Goal: Transaction & Acquisition: Book appointment/travel/reservation

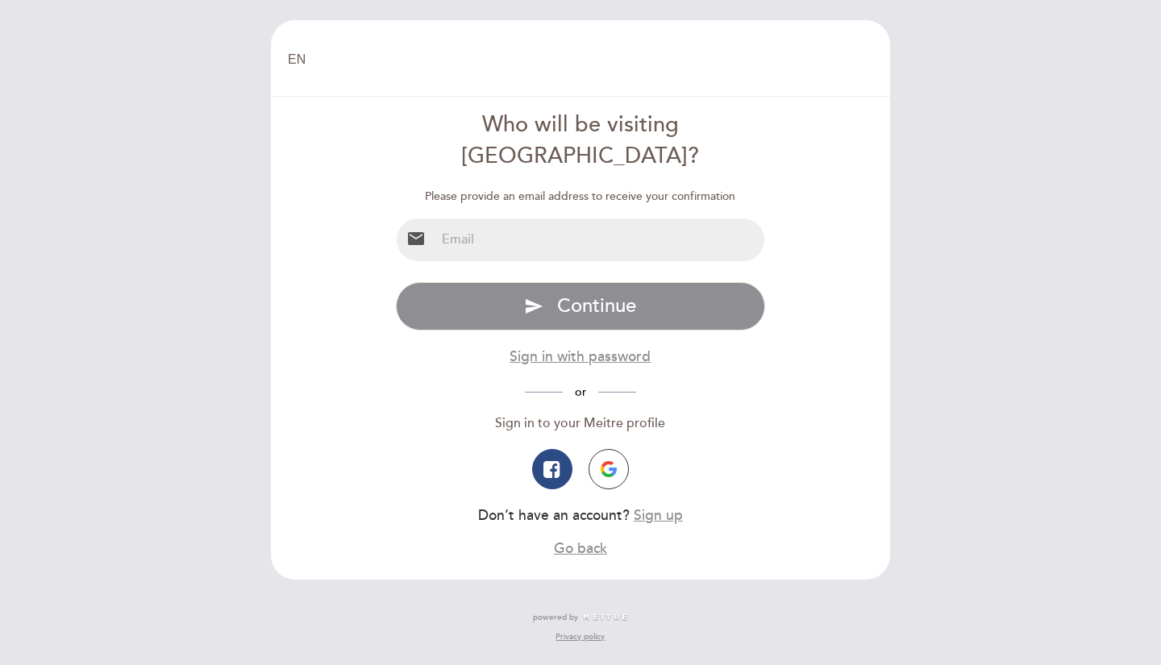
click at [580, 231] on div "Please provide an email address to receive your confirmation email Specify emai…" at bounding box center [581, 374] width 370 height 370
click at [586, 218] on input "email" at bounding box center [600, 239] width 330 height 43
click at [731, 415] on div "Specify email Invalid email type password send Continue Sign in with password o…" at bounding box center [581, 420] width 370 height 276
click at [603, 461] on img "button" at bounding box center [609, 469] width 16 height 16
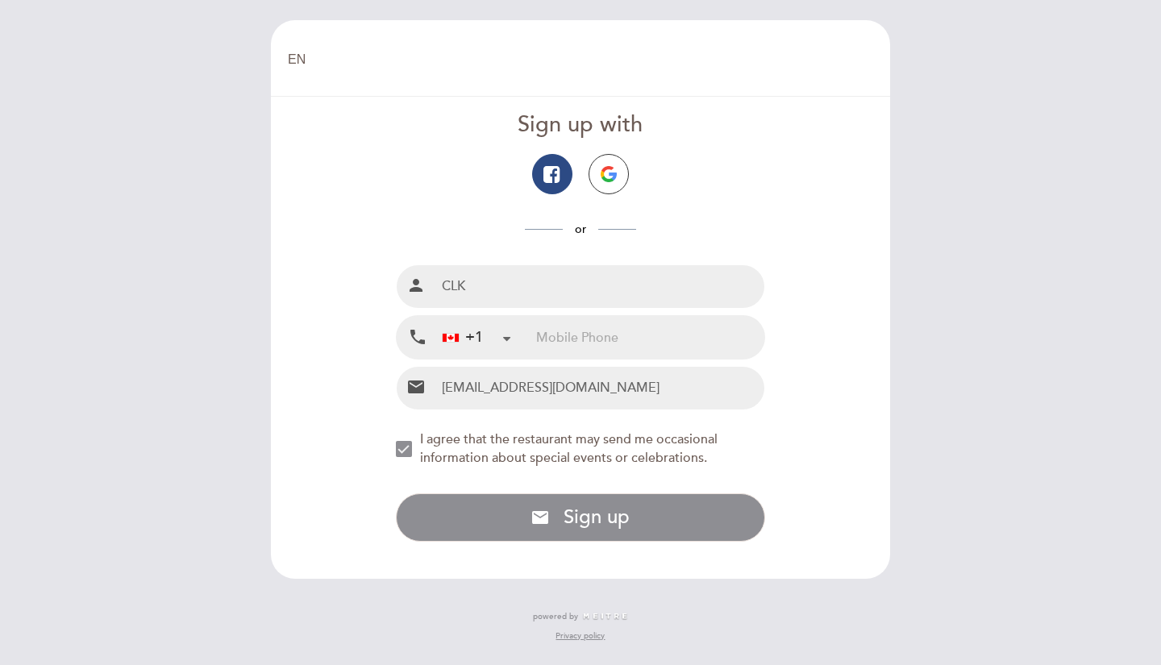
click at [619, 339] on input "tel" at bounding box center [650, 337] width 228 height 43
type input "6472348726"
click at [779, 489] on form "Sign up with or Full name person CLK Mobile Phone local_phone +1 Canada +1 Arge…" at bounding box center [580, 326] width 597 height 432
click at [405, 447] on div "NEW_MODAL_AGREE_RESTAURANT_SEND_OCCASIONAL_INFO" at bounding box center [404, 449] width 16 height 16
click at [518, 517] on button "email Sign up with email address Sign up" at bounding box center [581, 517] width 370 height 48
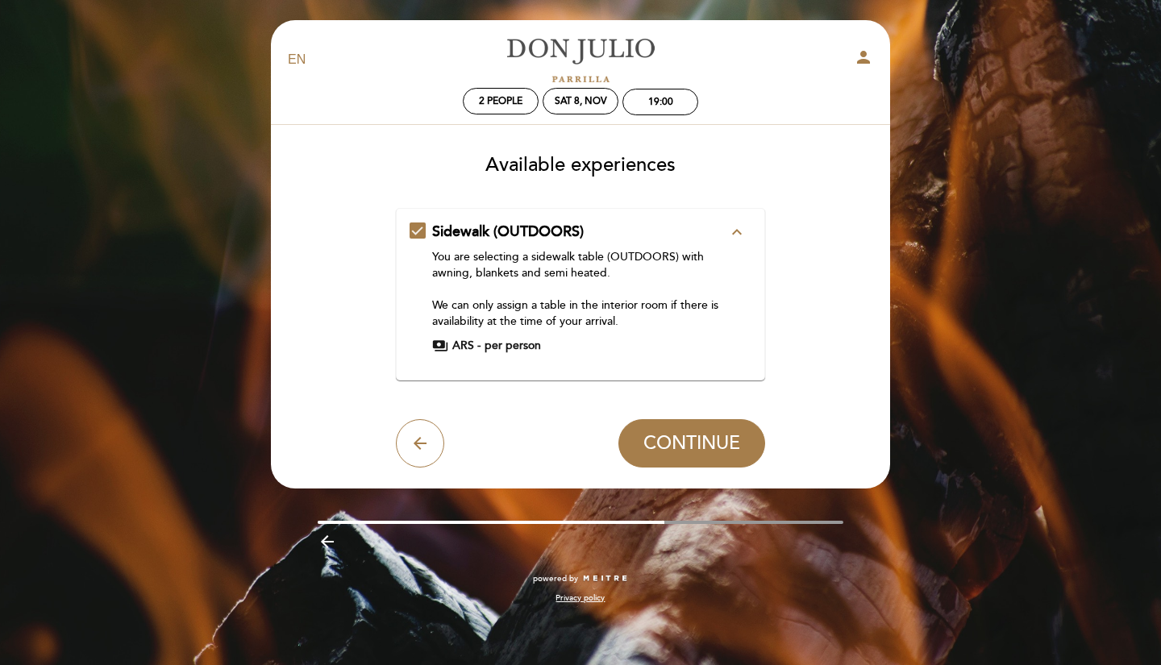
click at [539, 435] on div "arrow_back CONTINUE" at bounding box center [581, 443] width 370 height 48
click at [602, 310] on div "You are selecting a sidewalk table (OUTDOORS) with awning, blankets and semi he…" at bounding box center [580, 289] width 296 height 81
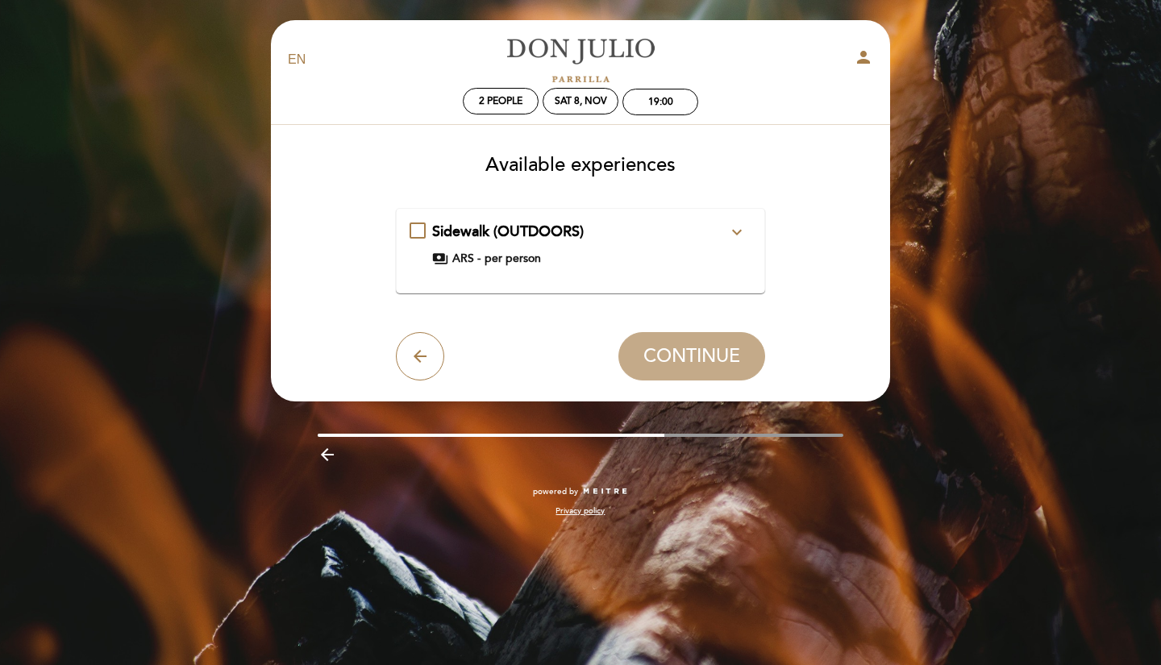
click at [619, 260] on div "payments ARS - per person" at bounding box center [580, 259] width 296 height 16
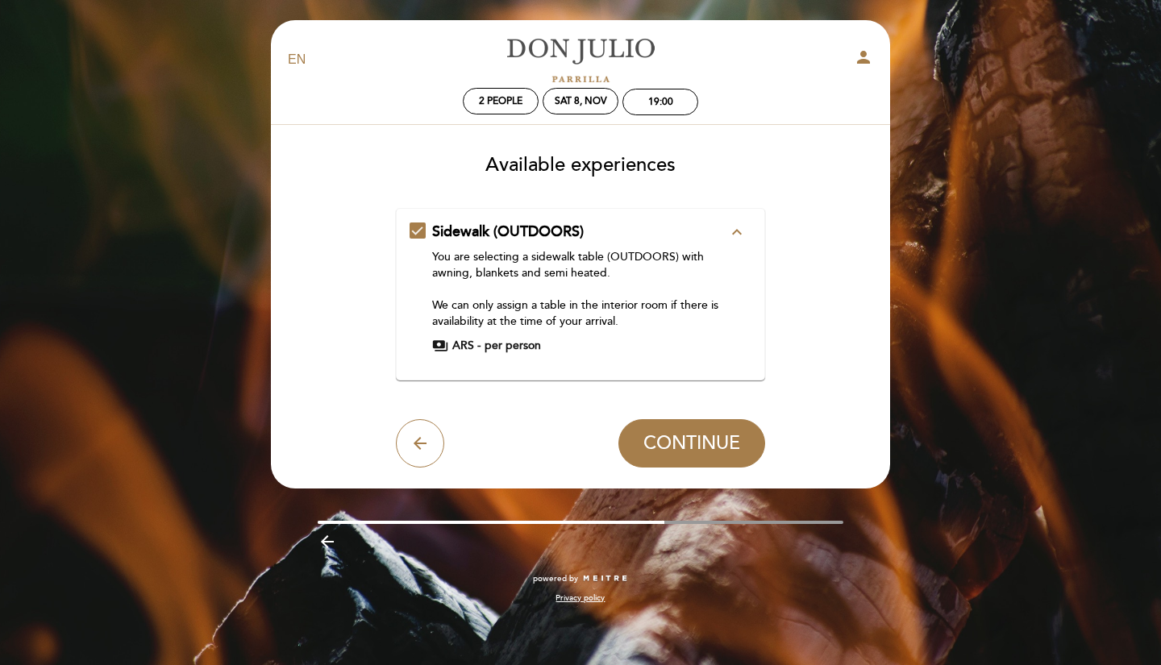
click at [410, 434] on icon "arrow_back" at bounding box center [419, 443] width 19 height 19
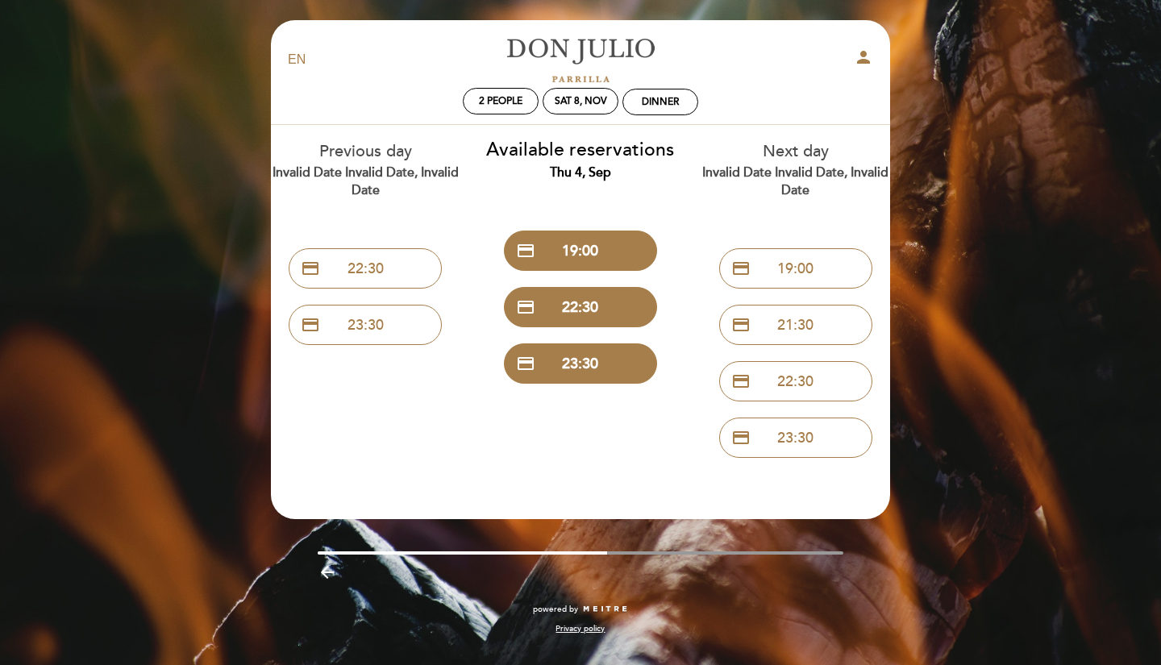
click at [613, 302] on button "credit_card 22:30" at bounding box center [580, 307] width 153 height 40
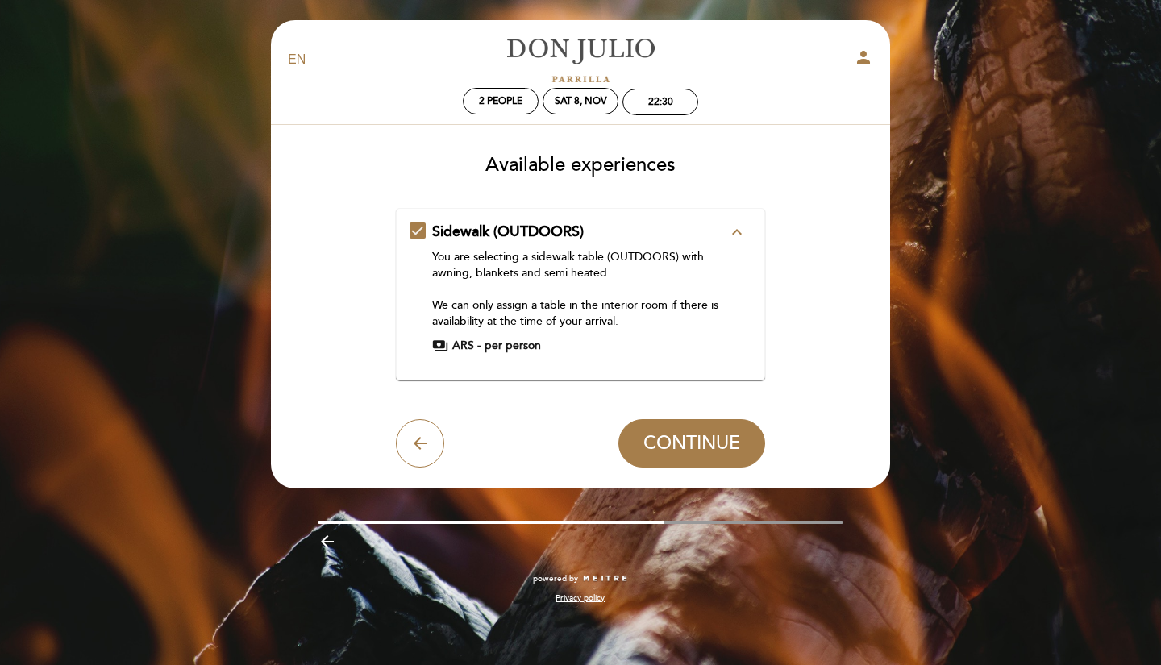
click at [415, 435] on icon "arrow_back" at bounding box center [419, 443] width 19 height 19
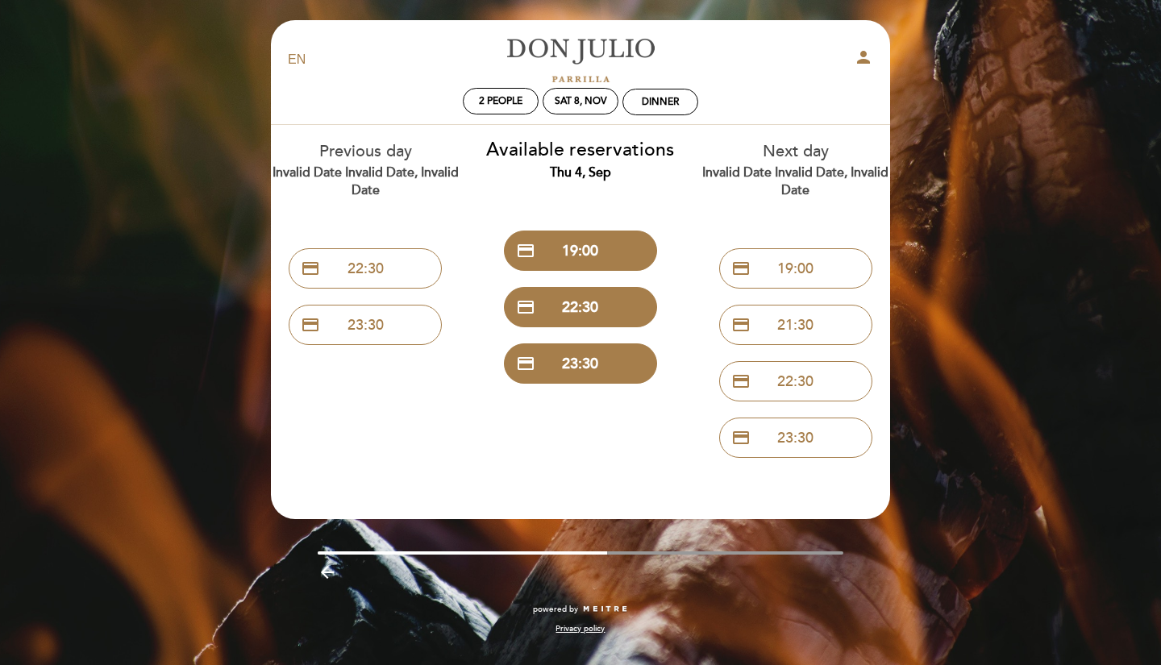
click at [794, 282] on button "credit_card 19:00" at bounding box center [795, 268] width 153 height 40
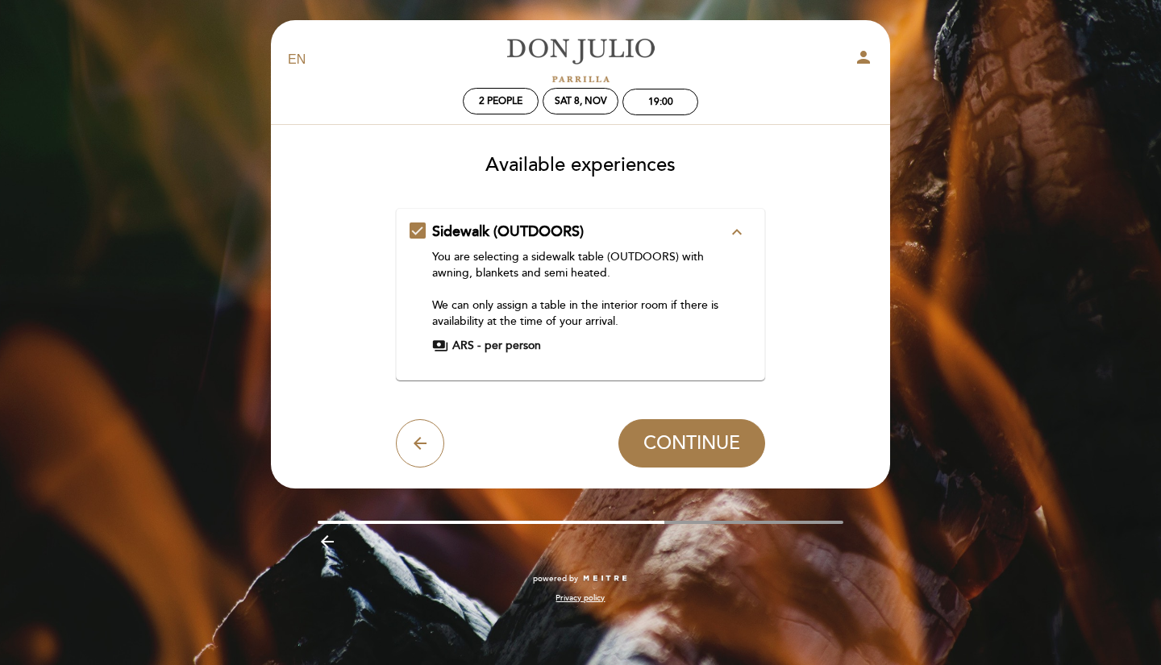
click at [414, 431] on button "arrow_back" at bounding box center [420, 443] width 48 height 48
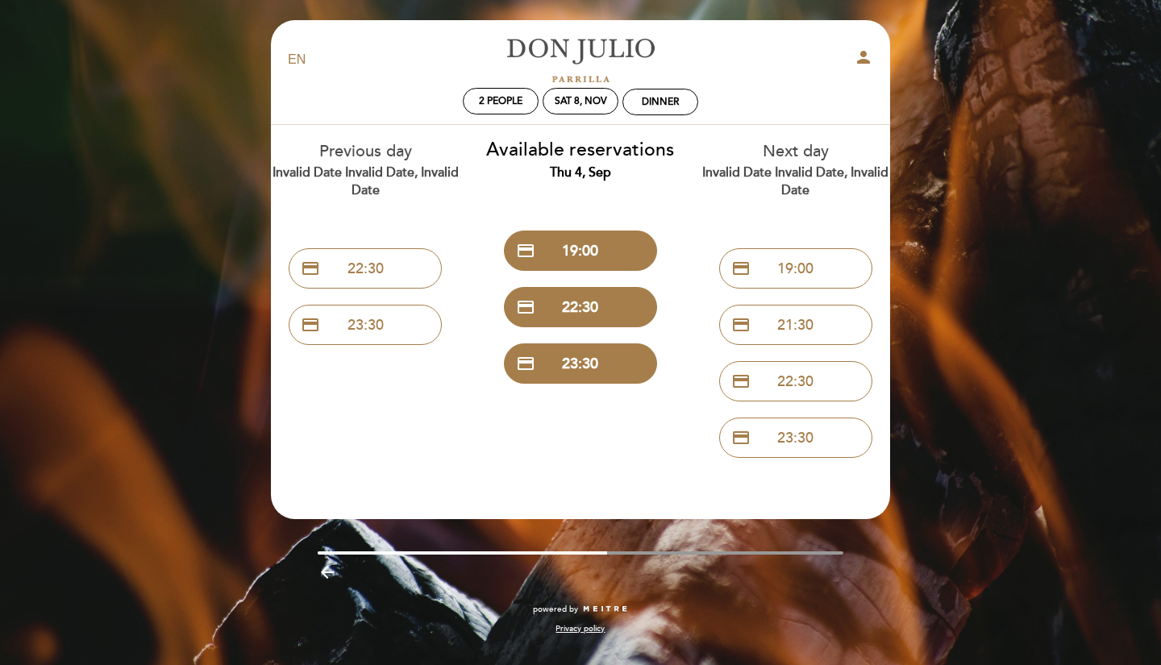
click at [355, 275] on button "credit_card 22:30" at bounding box center [365, 268] width 153 height 40
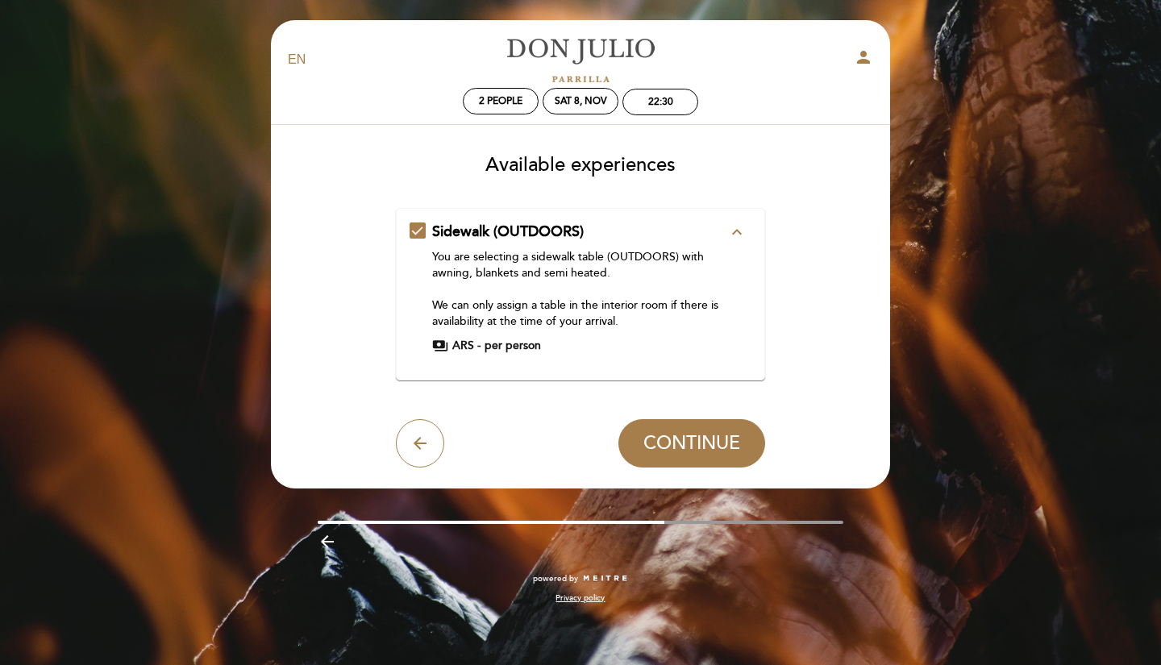
click at [414, 436] on icon "arrow_back" at bounding box center [419, 443] width 19 height 19
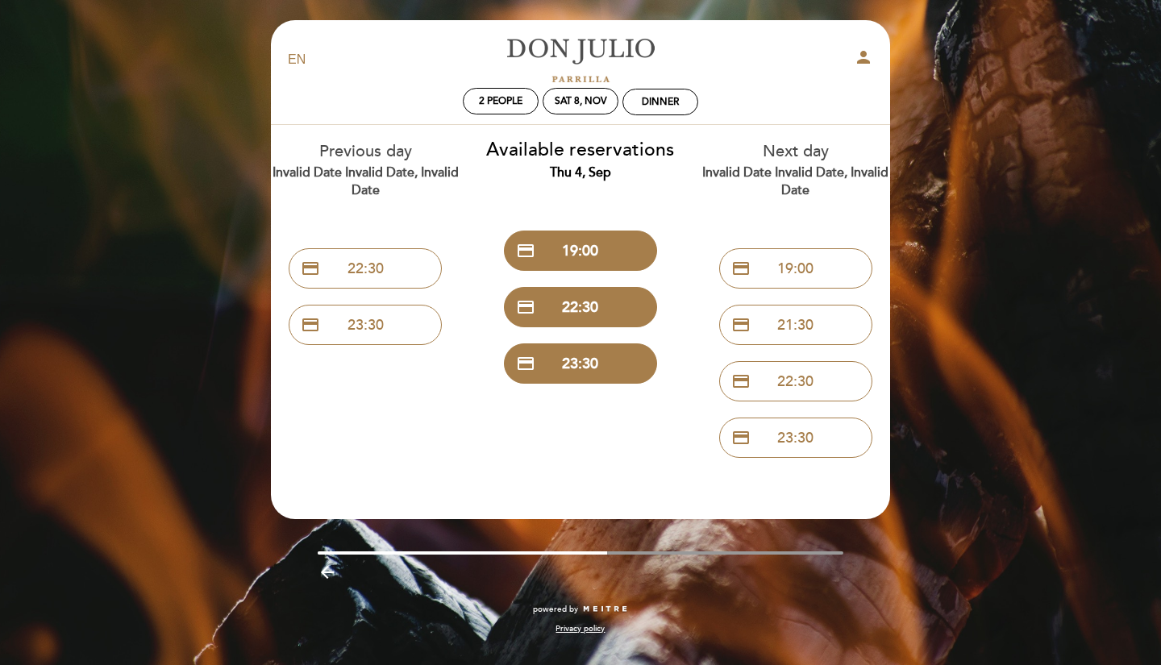
click at [573, 96] on div "Sat 8, Nov" at bounding box center [581, 101] width 52 height 12
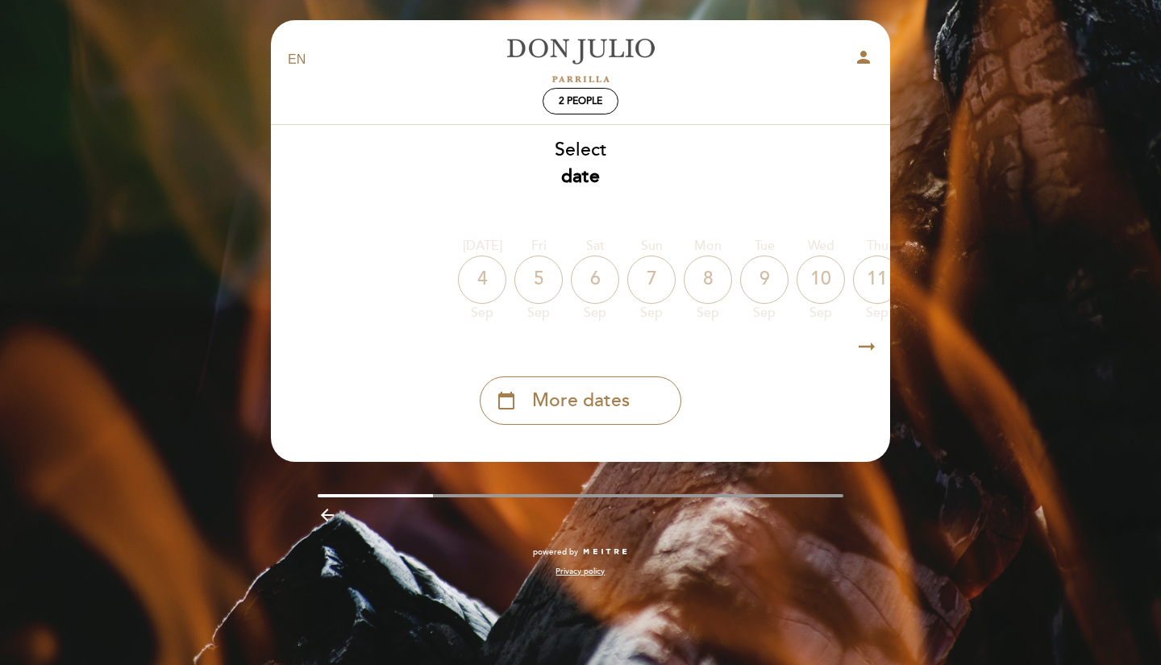
click at [651, 396] on div "calendar_today More dates" at bounding box center [581, 400] width 202 height 48
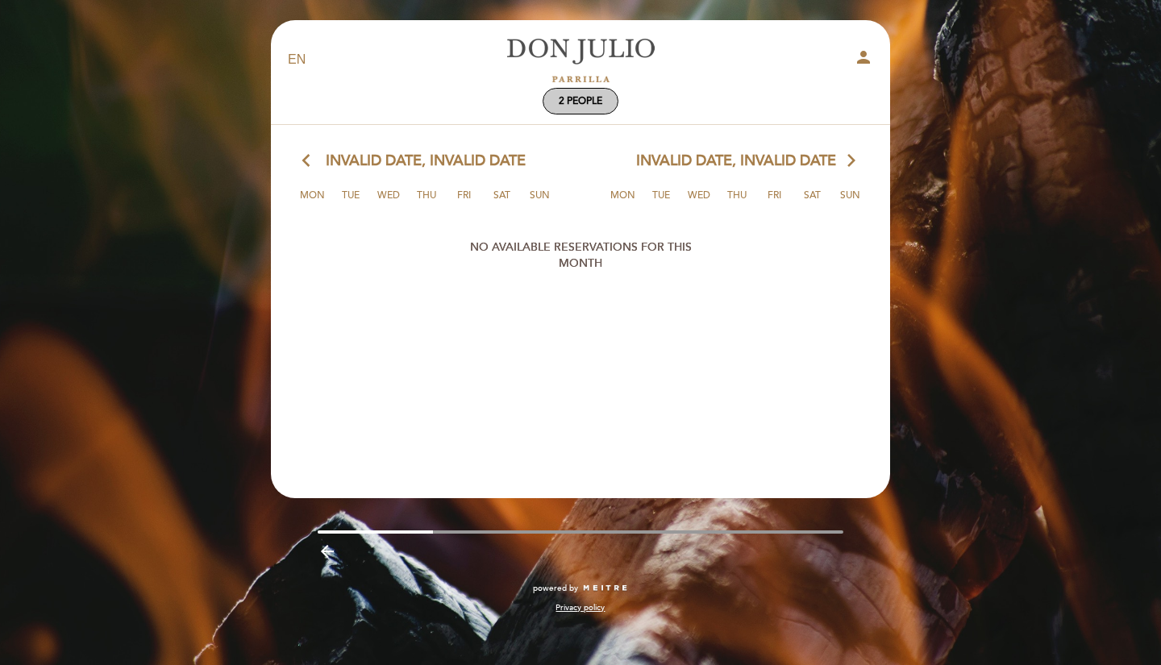
click at [593, 105] on span "2 people" at bounding box center [581, 101] width 44 height 12
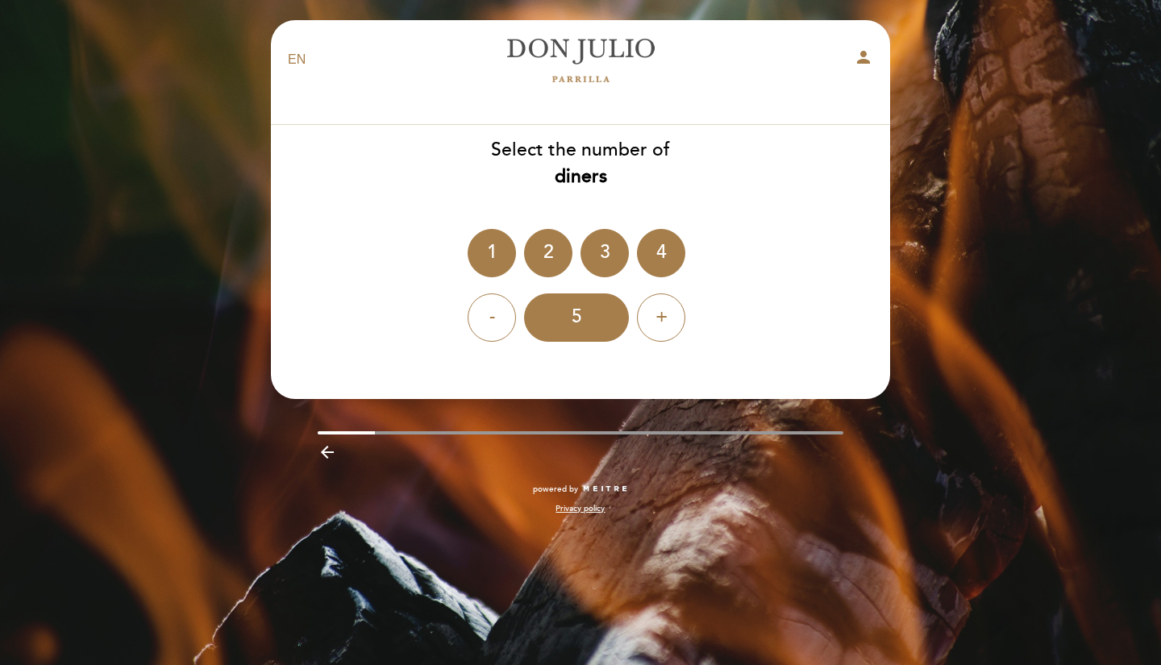
click at [554, 256] on div "2" at bounding box center [548, 253] width 48 height 48
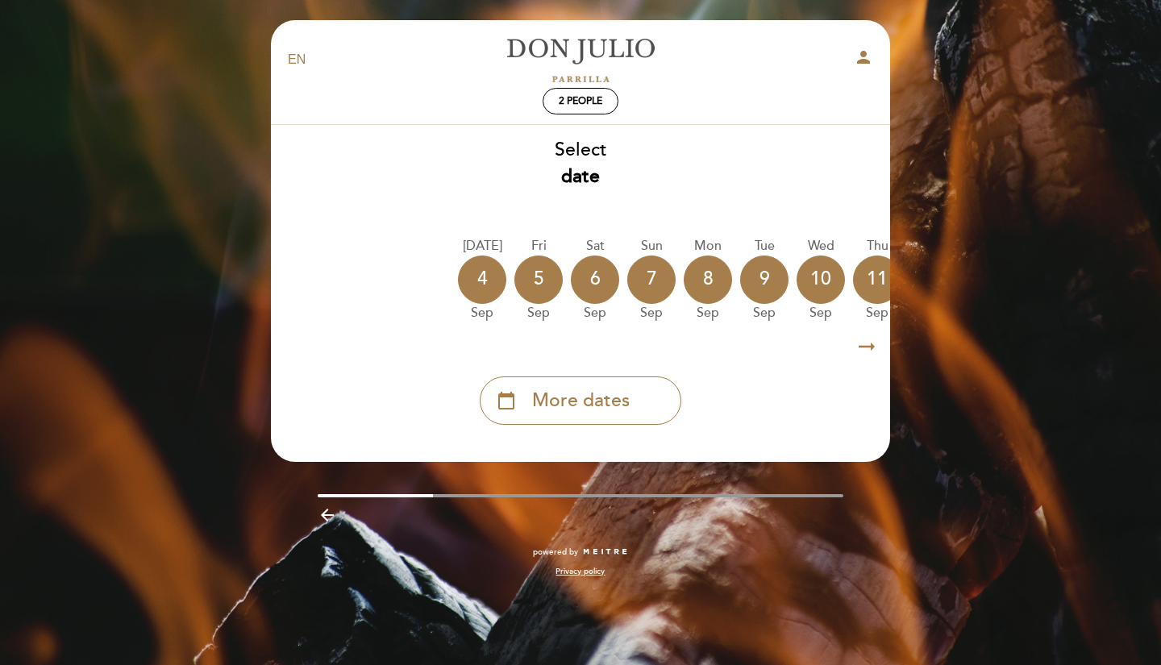
click at [595, 409] on span "More dates" at bounding box center [581, 401] width 98 height 27
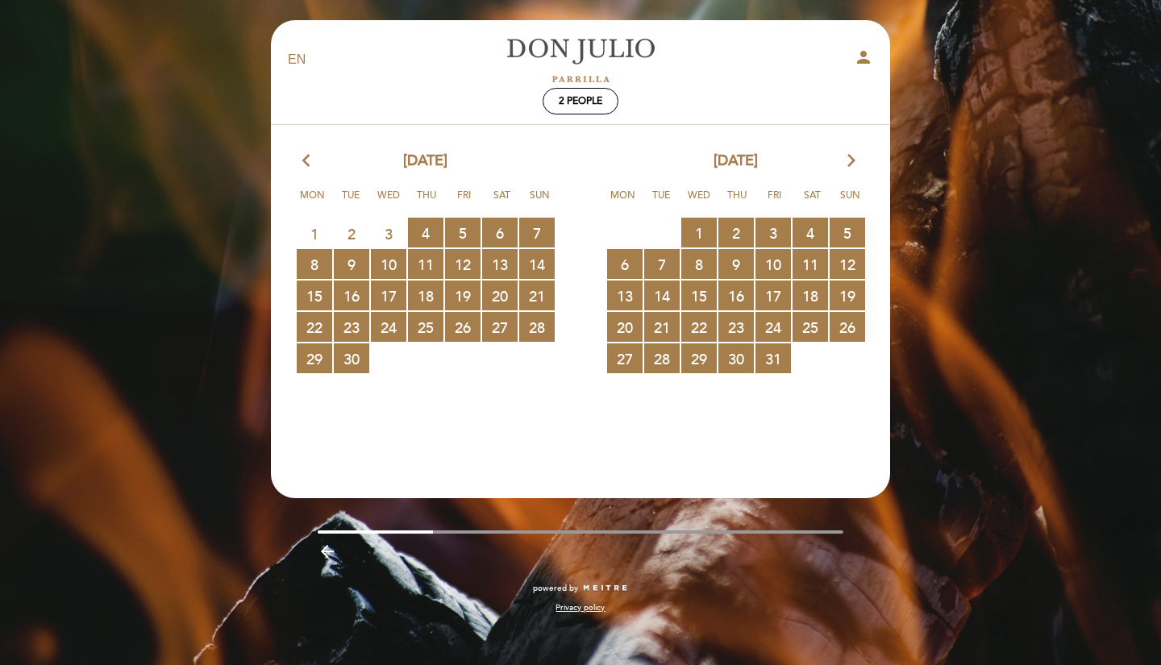
click at [716, 320] on span "22 RESERVATIONS AVAILABLE" at bounding box center [698, 327] width 35 height 30
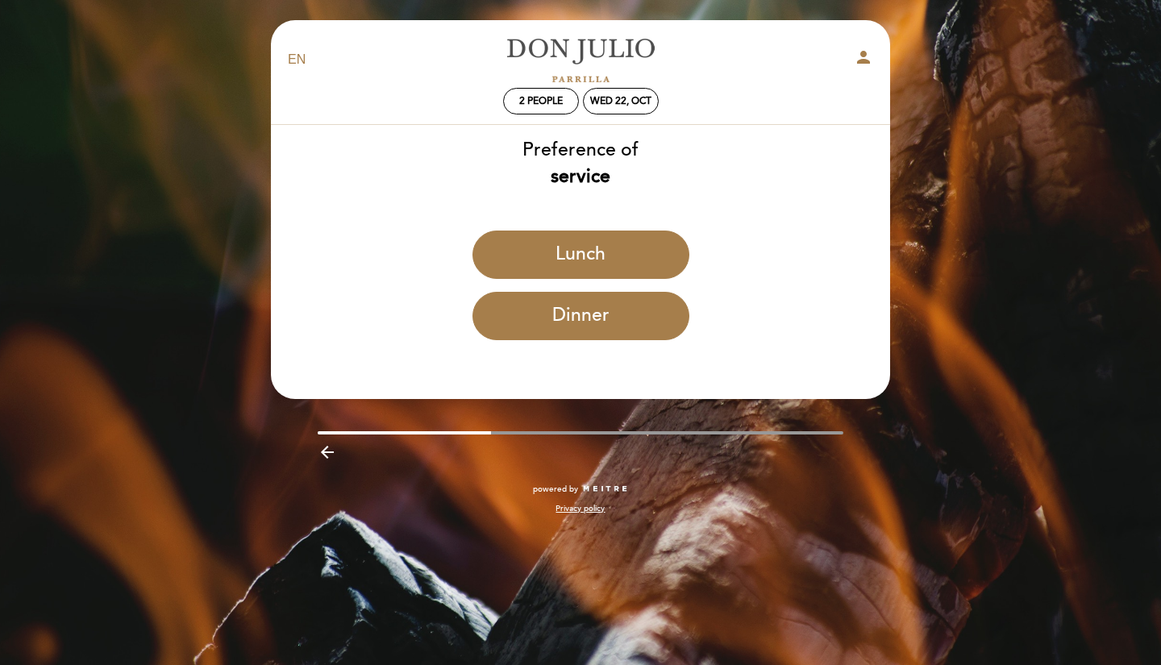
click at [609, 259] on button "Lunch" at bounding box center [580, 255] width 217 height 48
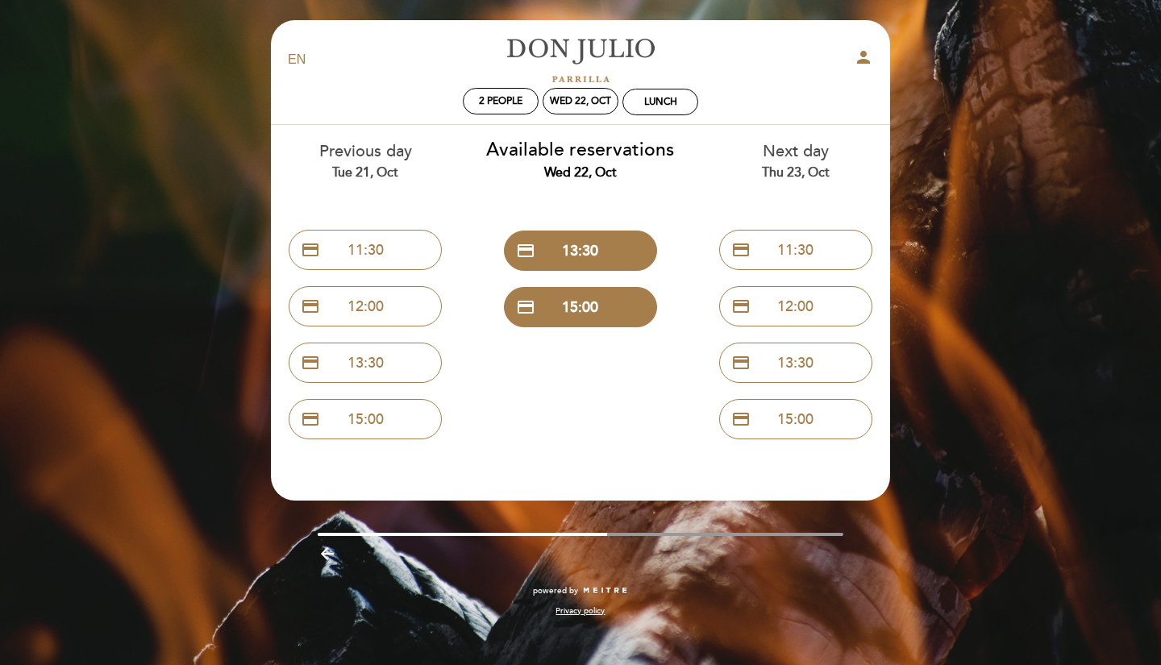
click at [601, 260] on button "credit_card 13:30" at bounding box center [580, 251] width 153 height 40
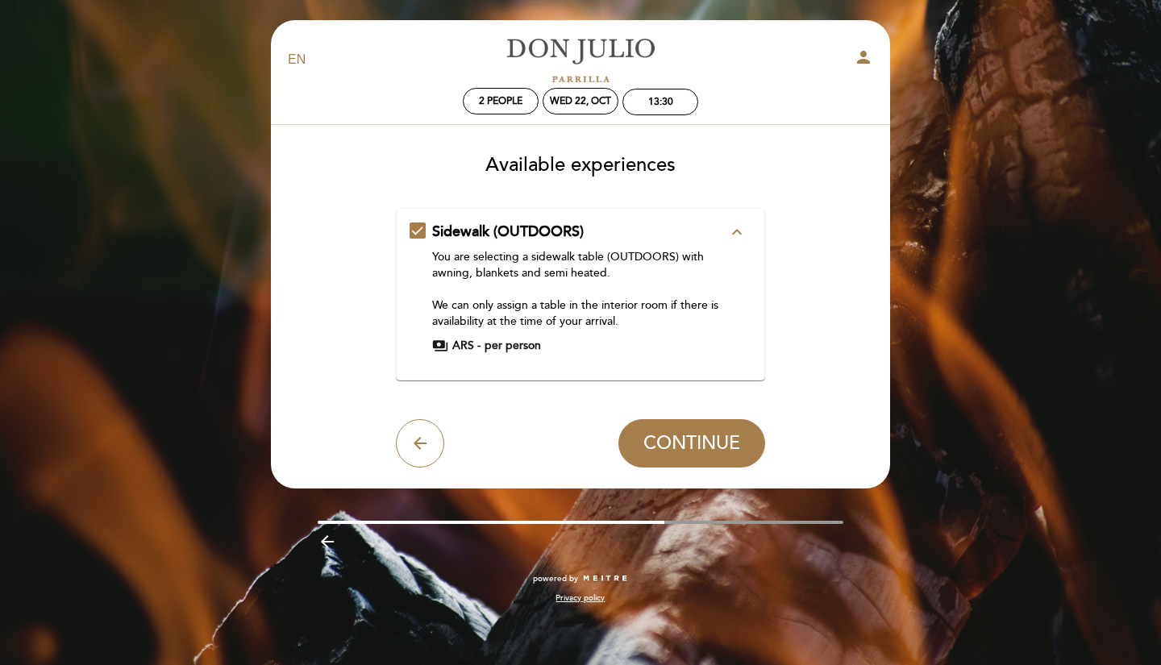
click at [430, 449] on button "arrow_back" at bounding box center [420, 443] width 48 height 48
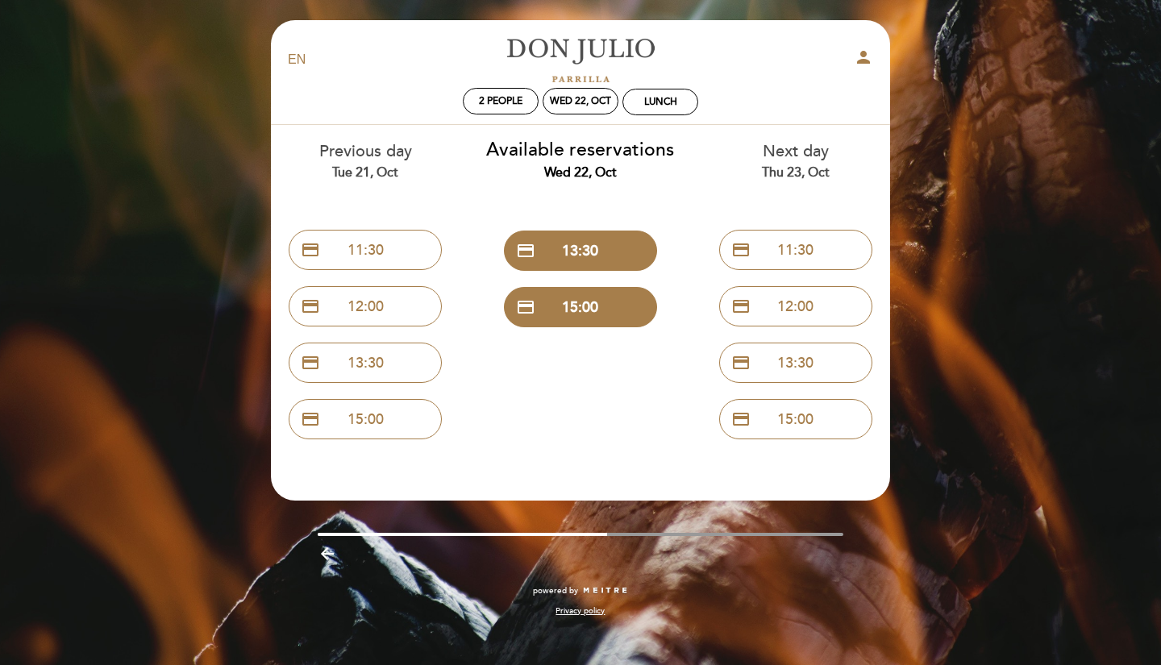
click at [577, 94] on div "Wed 22, Oct" at bounding box center [581, 101] width 76 height 27
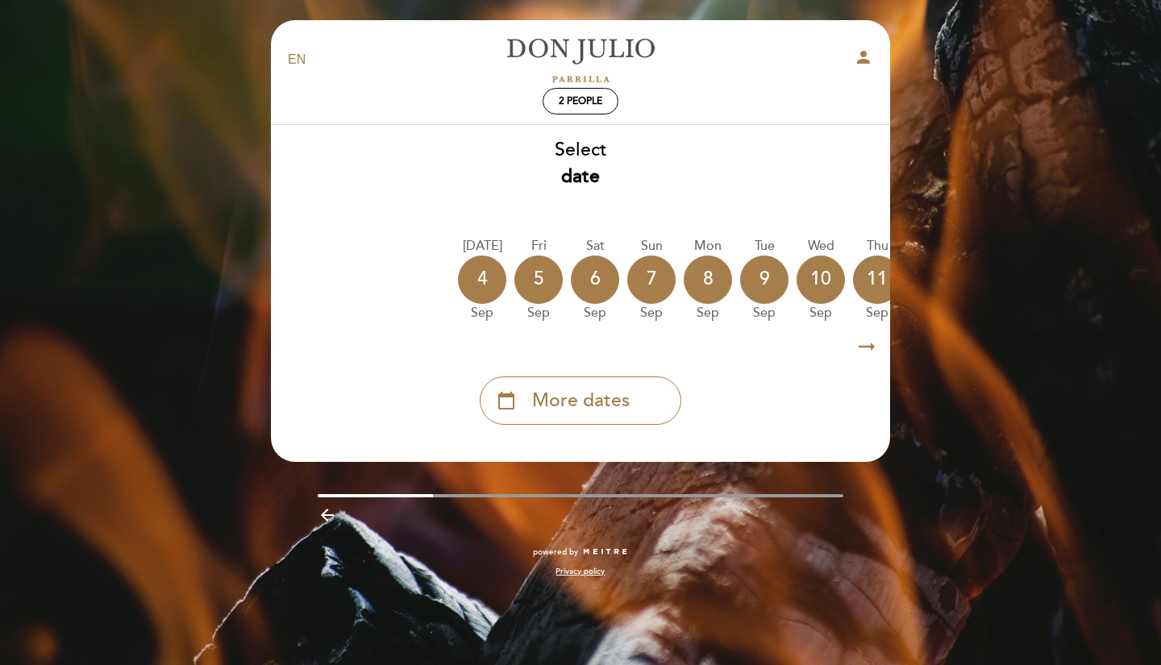
click at [592, 389] on span "More dates" at bounding box center [581, 401] width 98 height 27
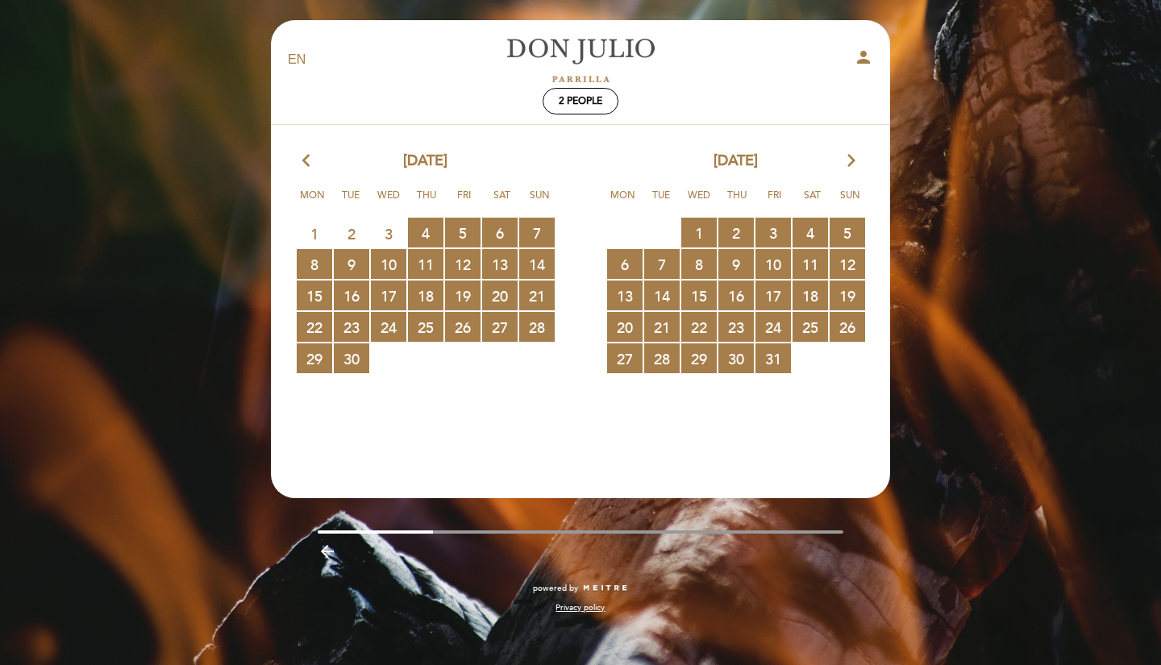
click at [855, 161] on icon "arrow_forward_ios" at bounding box center [851, 161] width 15 height 21
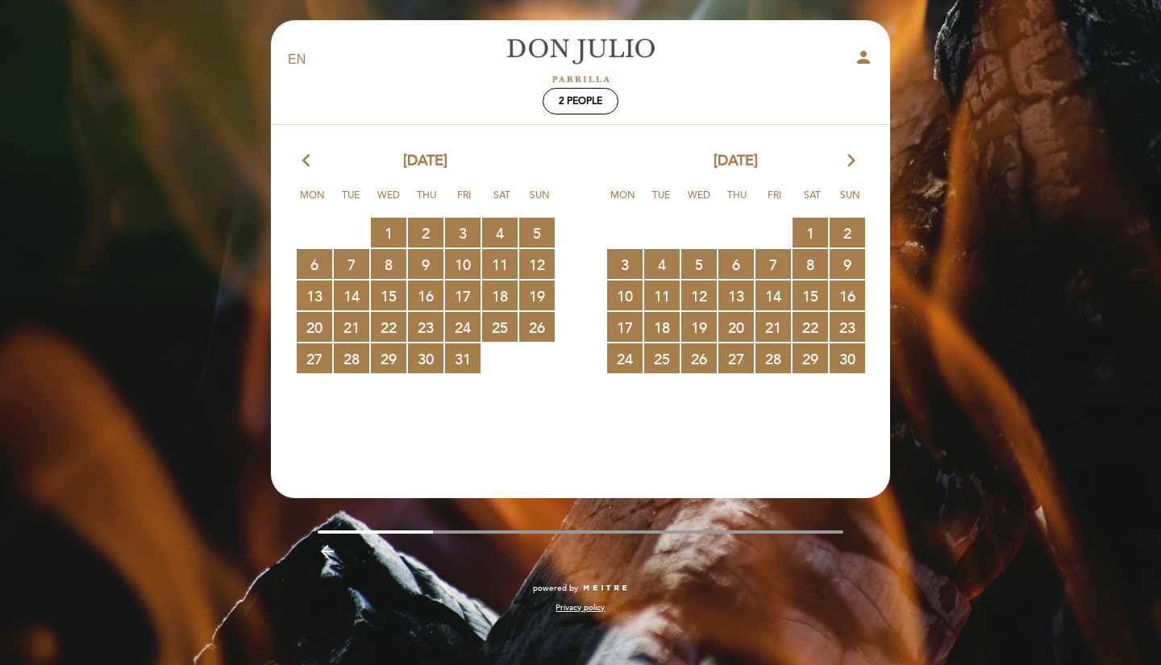
click at [806, 262] on span "8 RESERVATIONS AVAILABLE" at bounding box center [809, 264] width 35 height 30
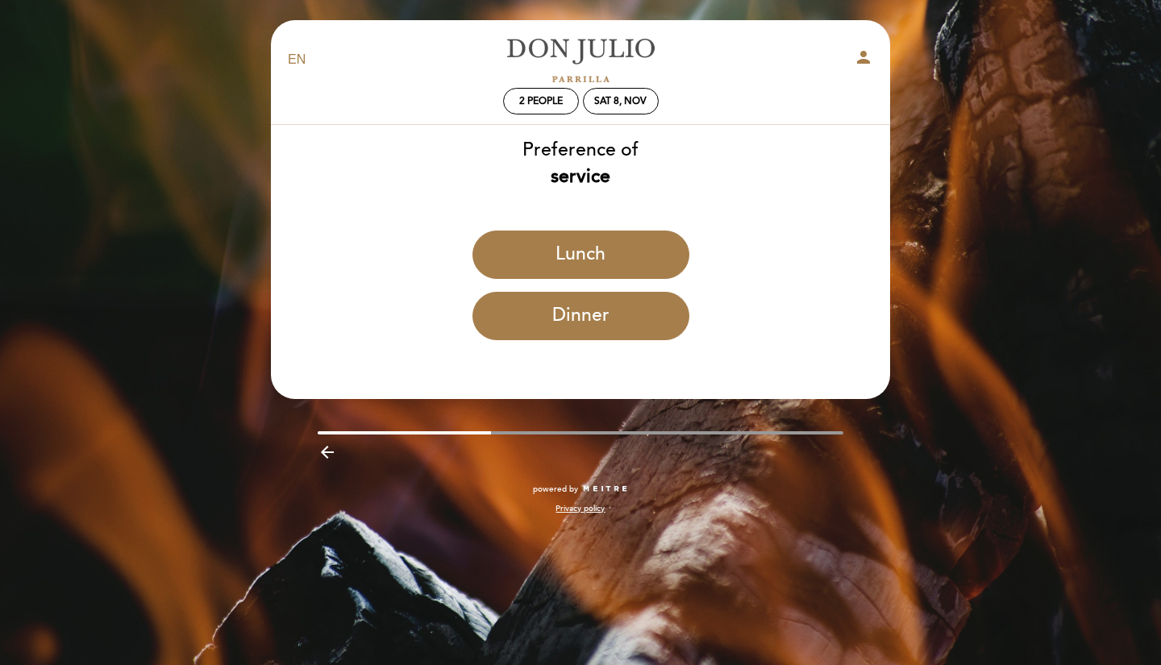
click at [652, 331] on button "Dinner" at bounding box center [580, 316] width 217 height 48
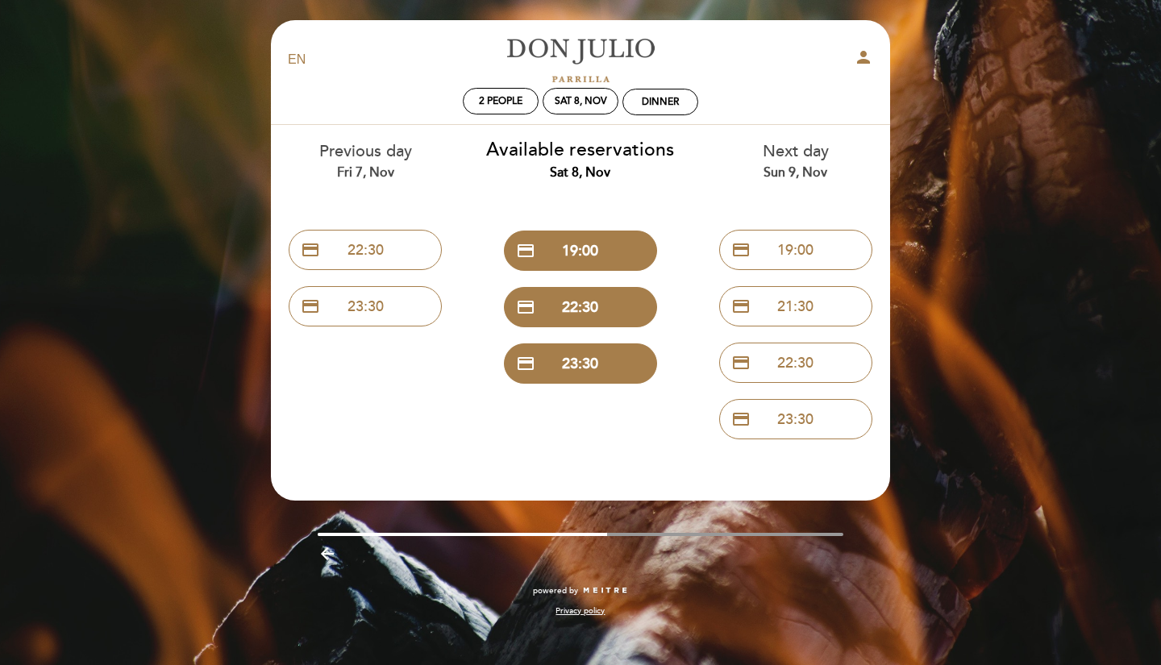
click at [588, 252] on button "credit_card 19:00" at bounding box center [580, 251] width 153 height 40
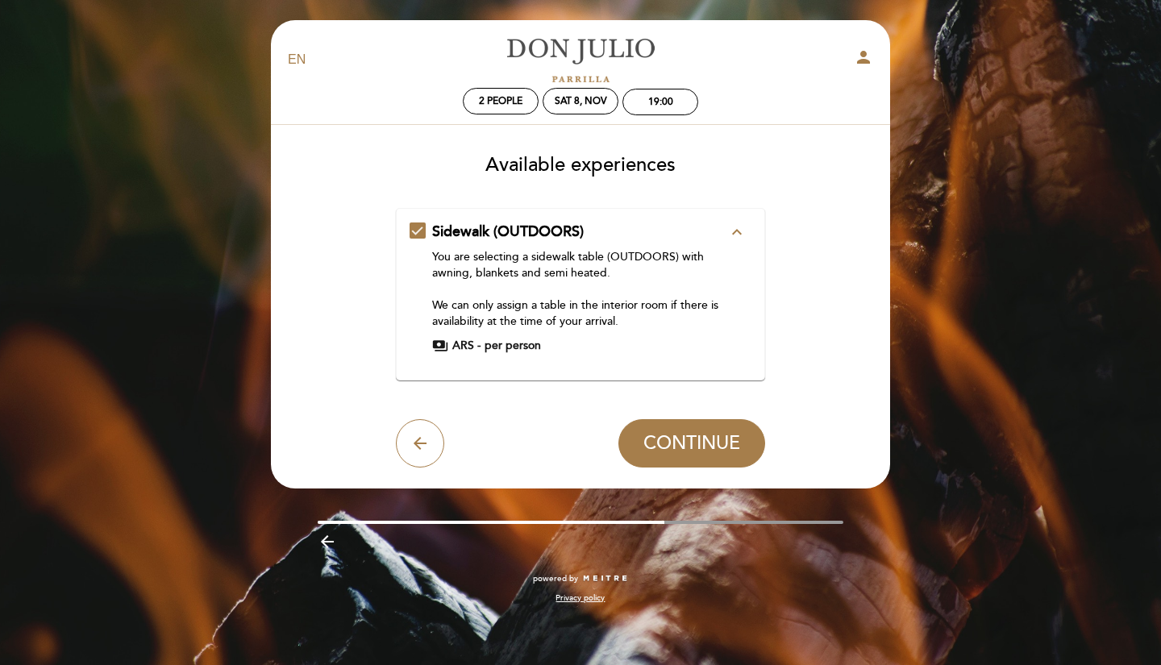
click at [704, 440] on span "CONTINUE" at bounding box center [691, 443] width 97 height 23
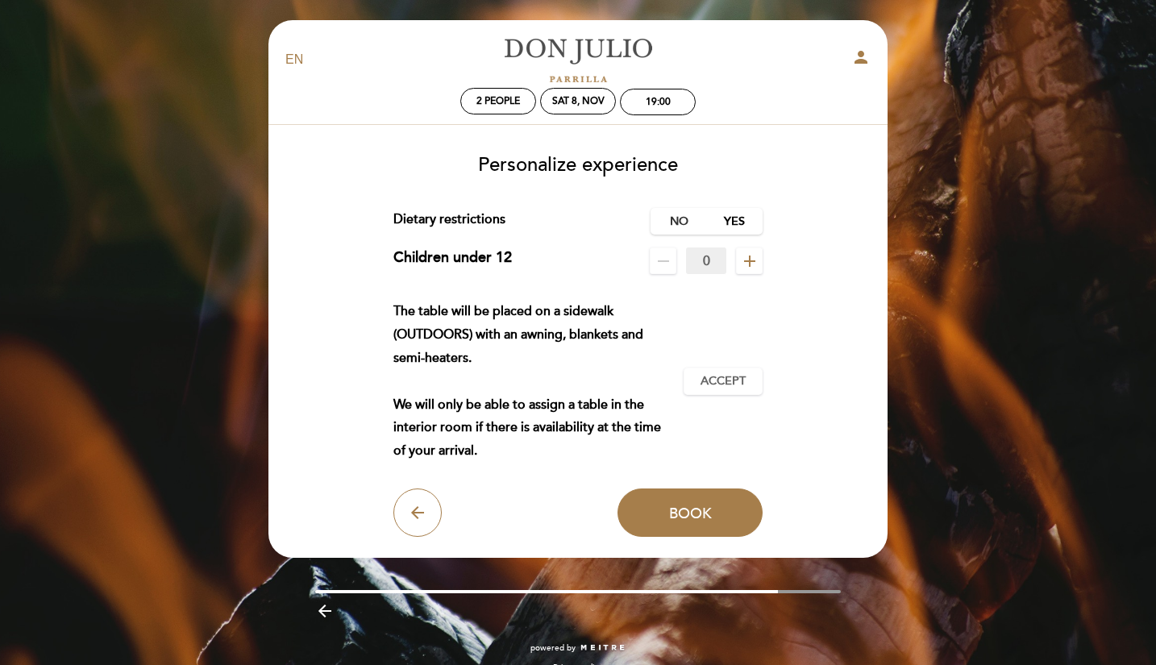
click at [677, 215] on label "No" at bounding box center [679, 221] width 56 height 27
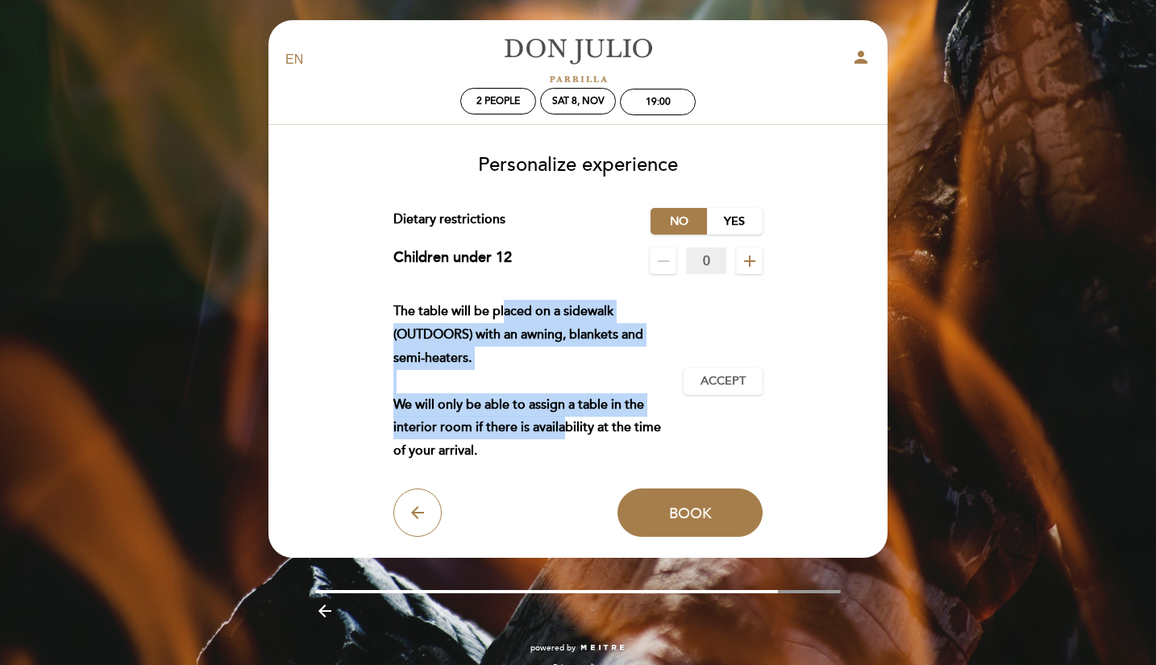
drag, startPoint x: 502, startPoint y: 311, endPoint x: 557, endPoint y: 423, distance: 124.7
click at [557, 423] on div "The table will be placed on a sidewalk (OUTDOORS) with an awning, blankets and …" at bounding box center [538, 381] width 291 height 163
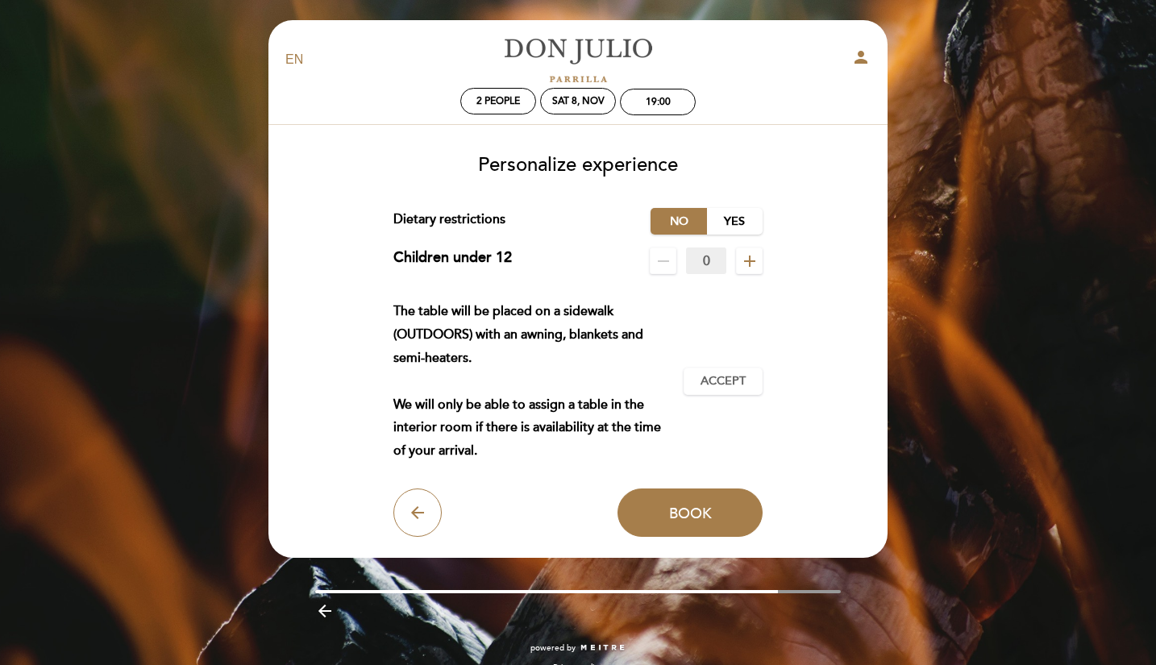
click at [535, 471] on form "Service charge : 0 % Nothing selected 0 % 15 % 18 % 20 % Dietary restrictions N…" at bounding box center [578, 372] width 597 height 329
click at [701, 382] on span "Accept" at bounding box center [723, 381] width 45 height 17
click at [677, 505] on span "Book" at bounding box center [690, 513] width 43 height 18
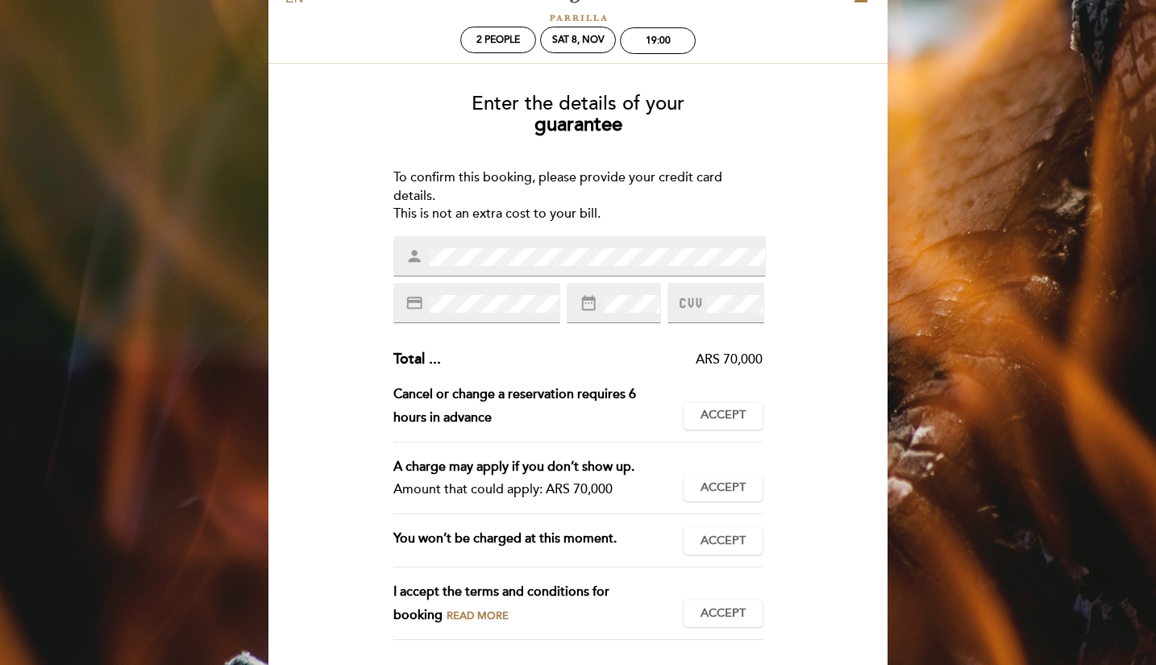
scroll to position [81, 0]
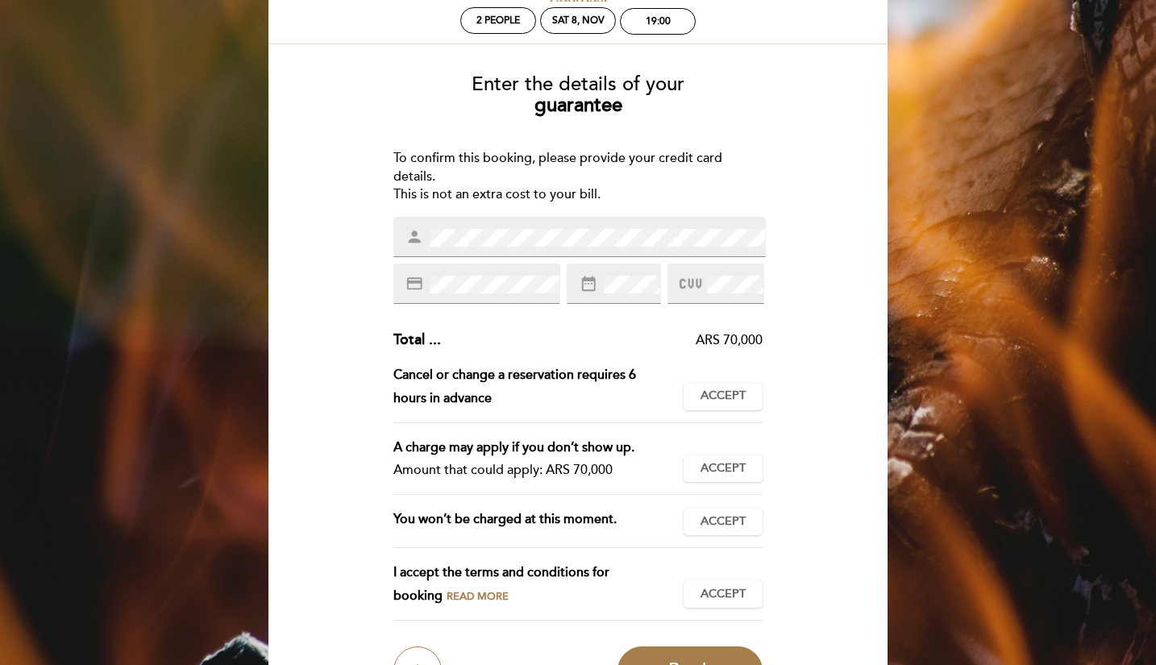
drag, startPoint x: 593, startPoint y: 448, endPoint x: 625, endPoint y: 464, distance: 35.3
click at [625, 464] on div "A charge may apply if you don’t show up. Amount that could apply: ARS 70,000" at bounding box center [538, 459] width 291 height 47
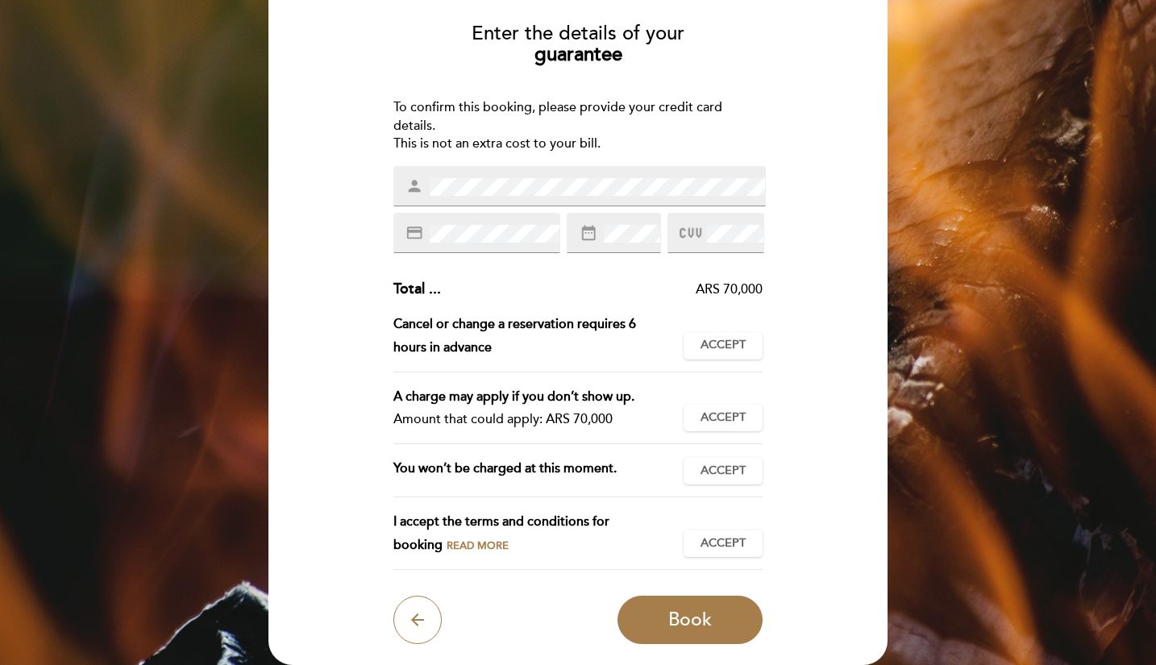
scroll to position [161, 0]
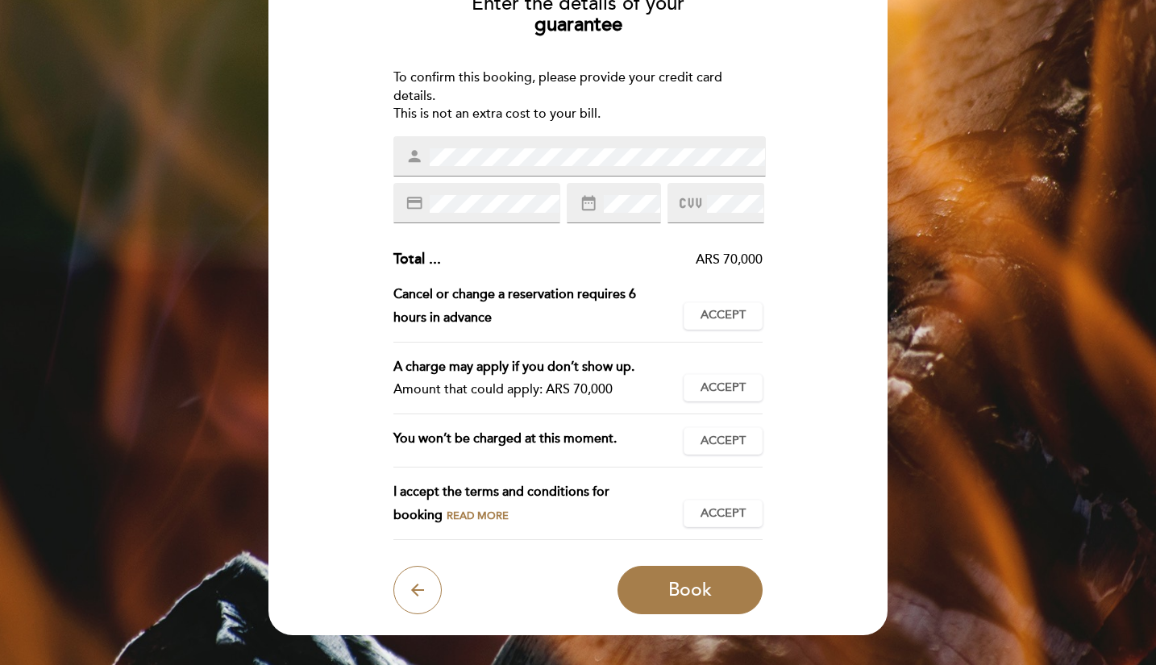
click at [737, 521] on span "Accept" at bounding box center [723, 513] width 45 height 17
click at [734, 437] on span "Accept" at bounding box center [723, 441] width 45 height 17
click at [727, 379] on button "Accept Accepted" at bounding box center [723, 387] width 79 height 27
click at [725, 310] on span "Accept" at bounding box center [723, 315] width 45 height 17
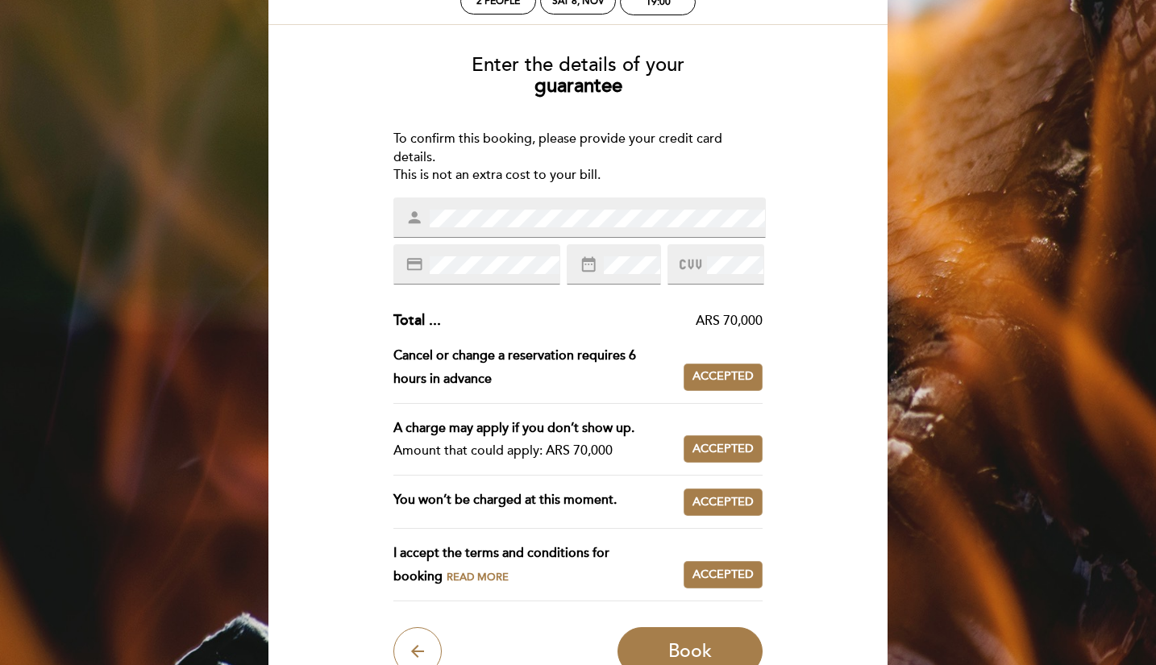
scroll to position [81, 0]
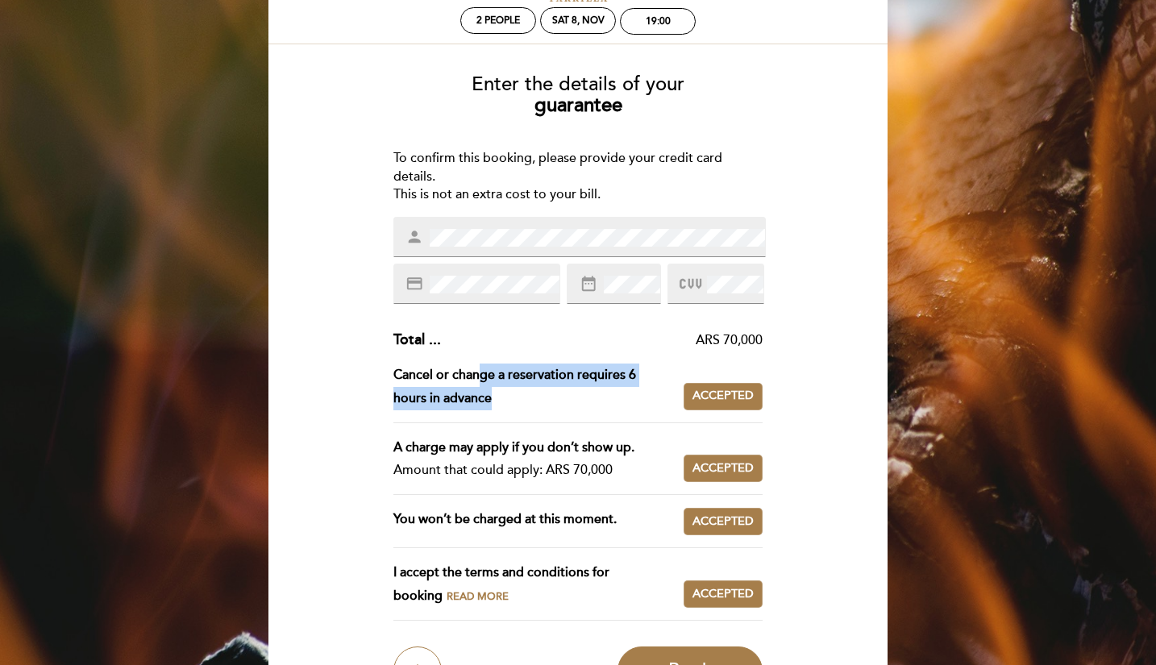
drag, startPoint x: 483, startPoint y: 368, endPoint x: 523, endPoint y: 400, distance: 51.1
click at [522, 399] on div "Cancel or change a reservation requires 6 hours in advance" at bounding box center [538, 387] width 291 height 47
click at [523, 400] on div "Cancel or change a reservation requires 6 hours in advance" at bounding box center [538, 387] width 291 height 47
drag, startPoint x: 519, startPoint y: 378, endPoint x: 519, endPoint y: 395, distance: 16.9
click at [519, 394] on div "Cancel or change a reservation requires 6 hours in advance" at bounding box center [538, 387] width 291 height 47
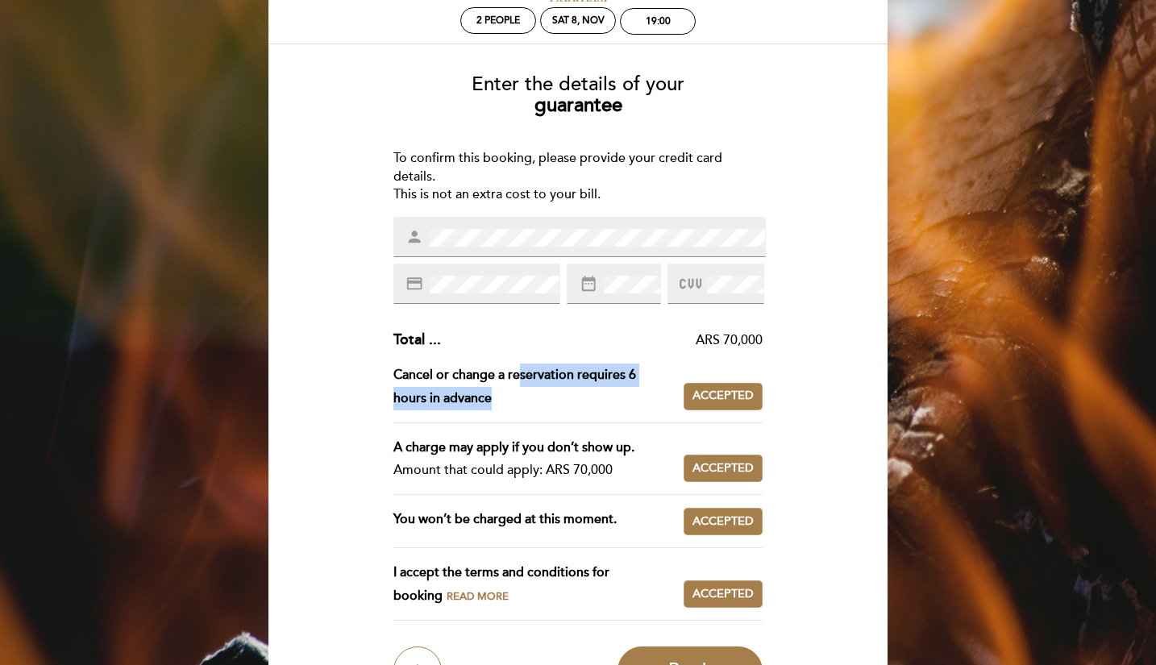
click at [519, 395] on div "Cancel or change a reservation requires 6 hours in advance" at bounding box center [538, 387] width 291 height 47
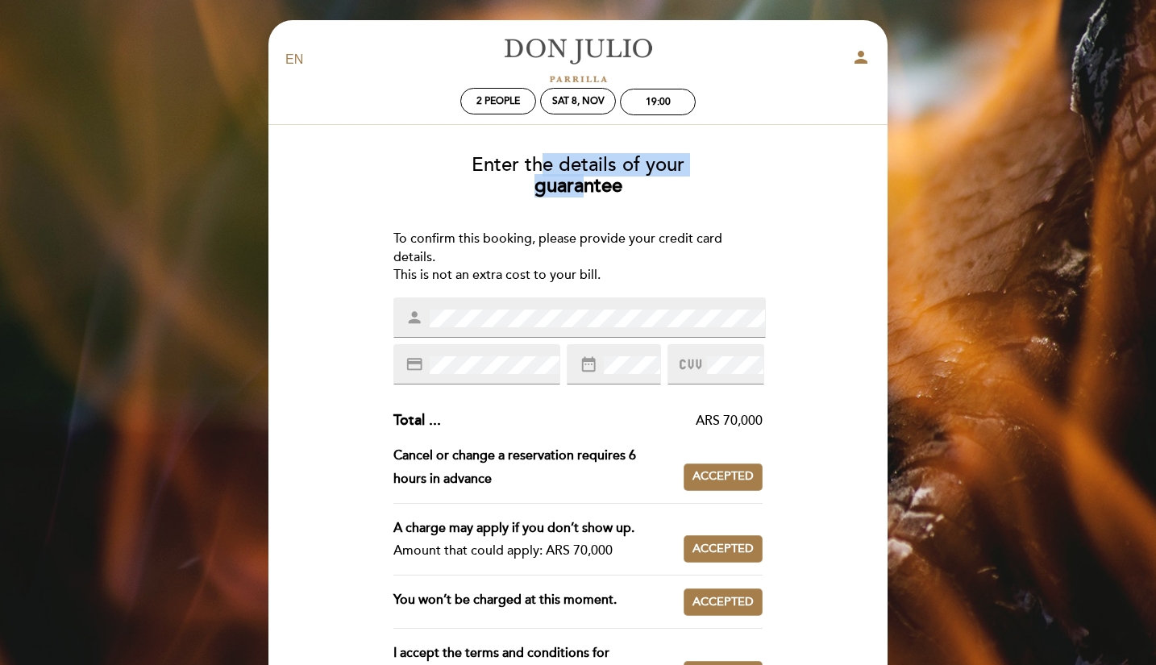
drag, startPoint x: 541, startPoint y: 164, endPoint x: 622, endPoint y: 225, distance: 101.2
click at [618, 223] on div "Enter the details of your guarantee To confirm this booking, please provide you…" at bounding box center [578, 459] width 597 height 634
